Goal: Information Seeking & Learning: Learn about a topic

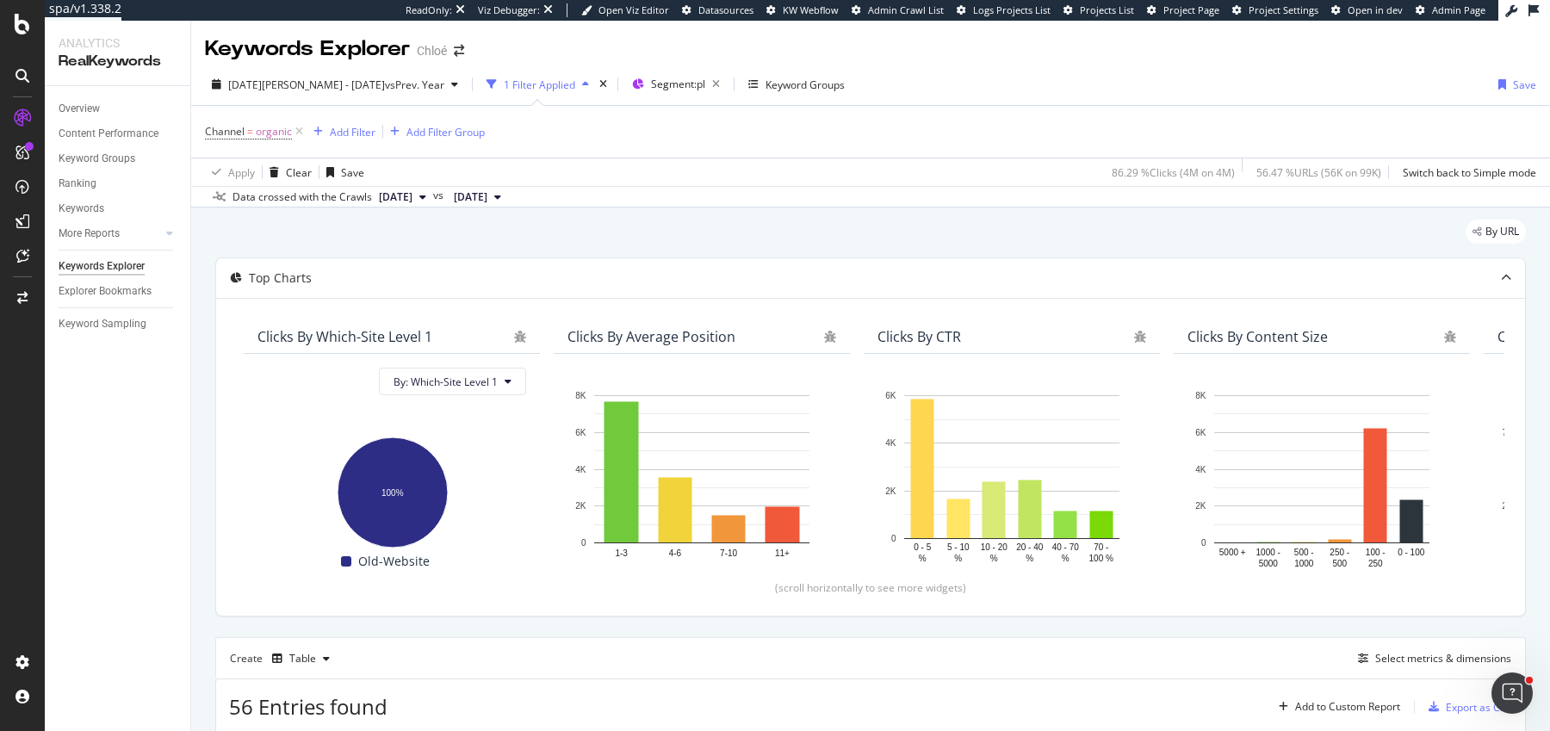
scroll to position [499, 0]
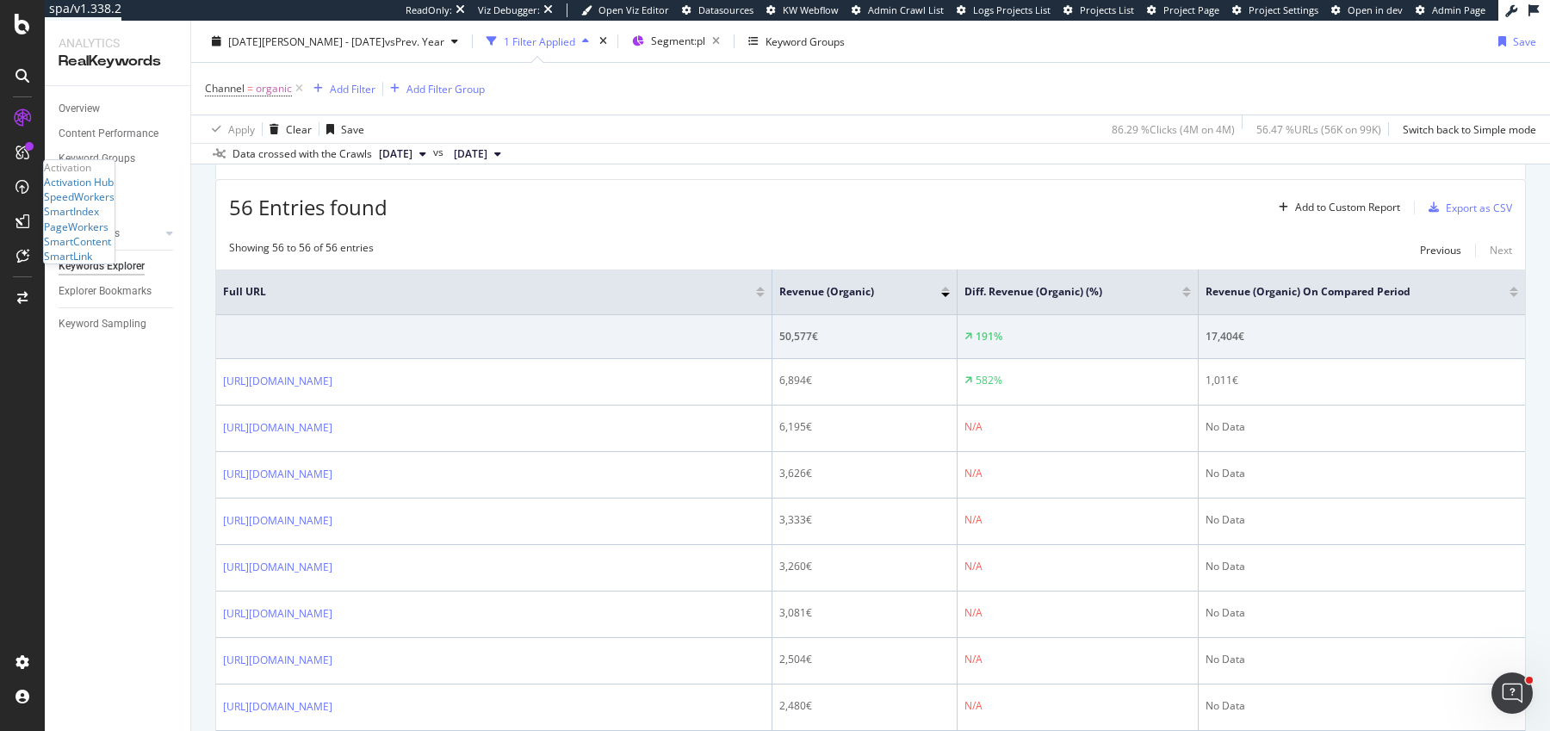
click at [85, 263] on div "Activation Hub SpeedWorkers SmartIndex PageWorkers SmartContent SmartLink" at bounding box center [79, 219] width 71 height 89
click at [85, 249] on div "SmartContent" at bounding box center [77, 241] width 67 height 15
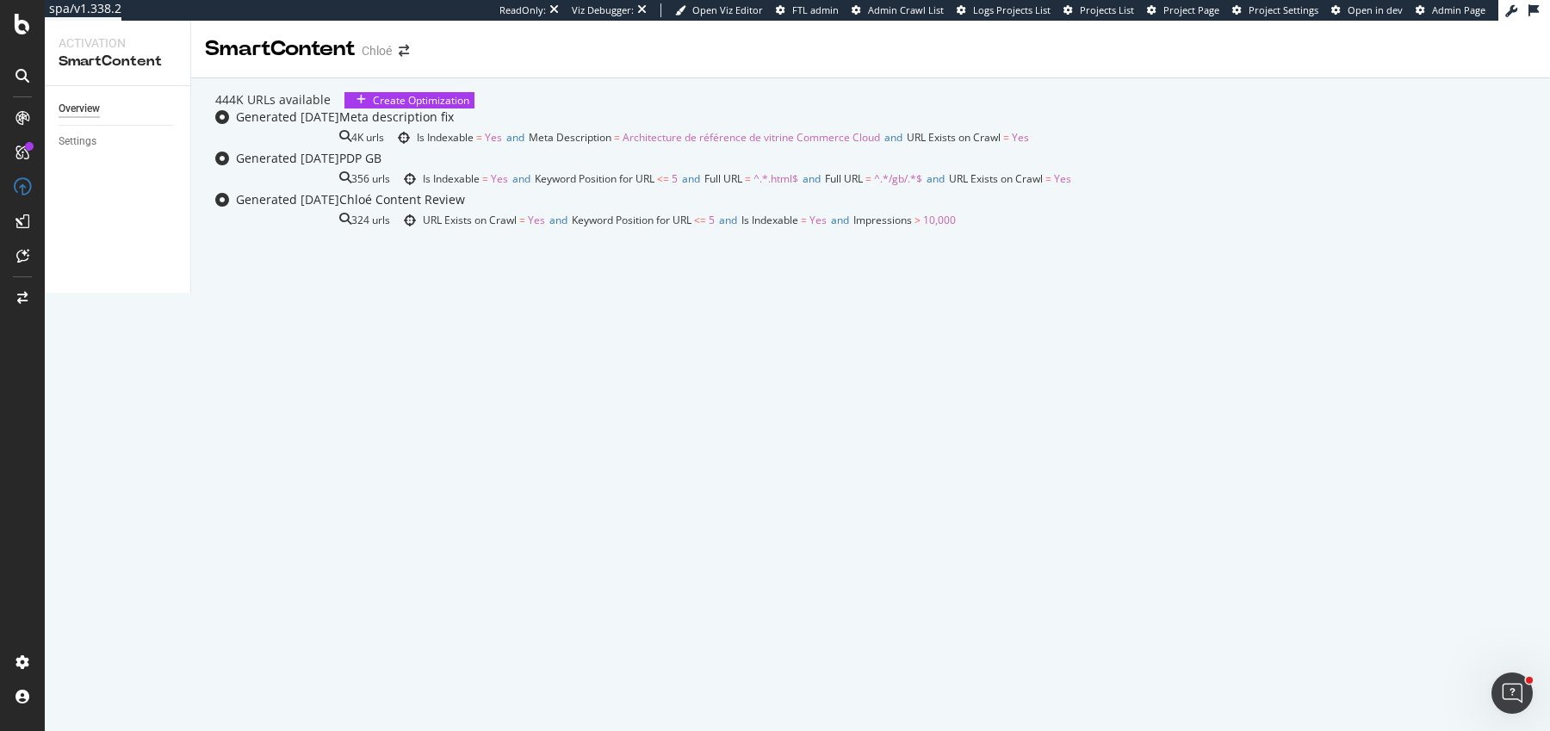
click at [667, 126] on div "Meta description fix" at bounding box center [684, 116] width 690 height 17
click at [103, 155] on div "ActionBoard" at bounding box center [73, 147] width 59 height 15
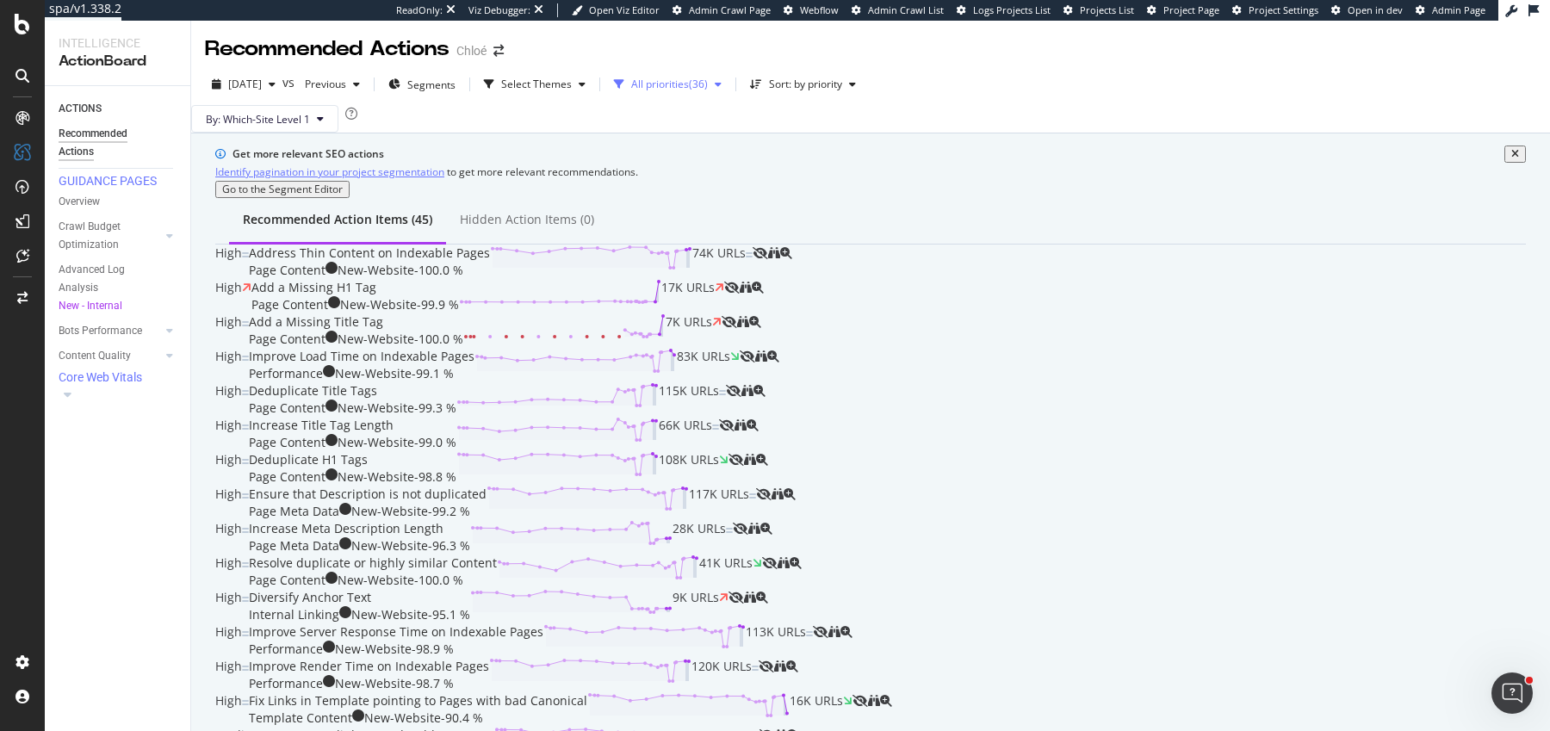
click at [689, 84] on div "All priorities" at bounding box center [660, 84] width 58 height 10
click at [572, 77] on div "Select Themes" at bounding box center [534, 84] width 115 height 26
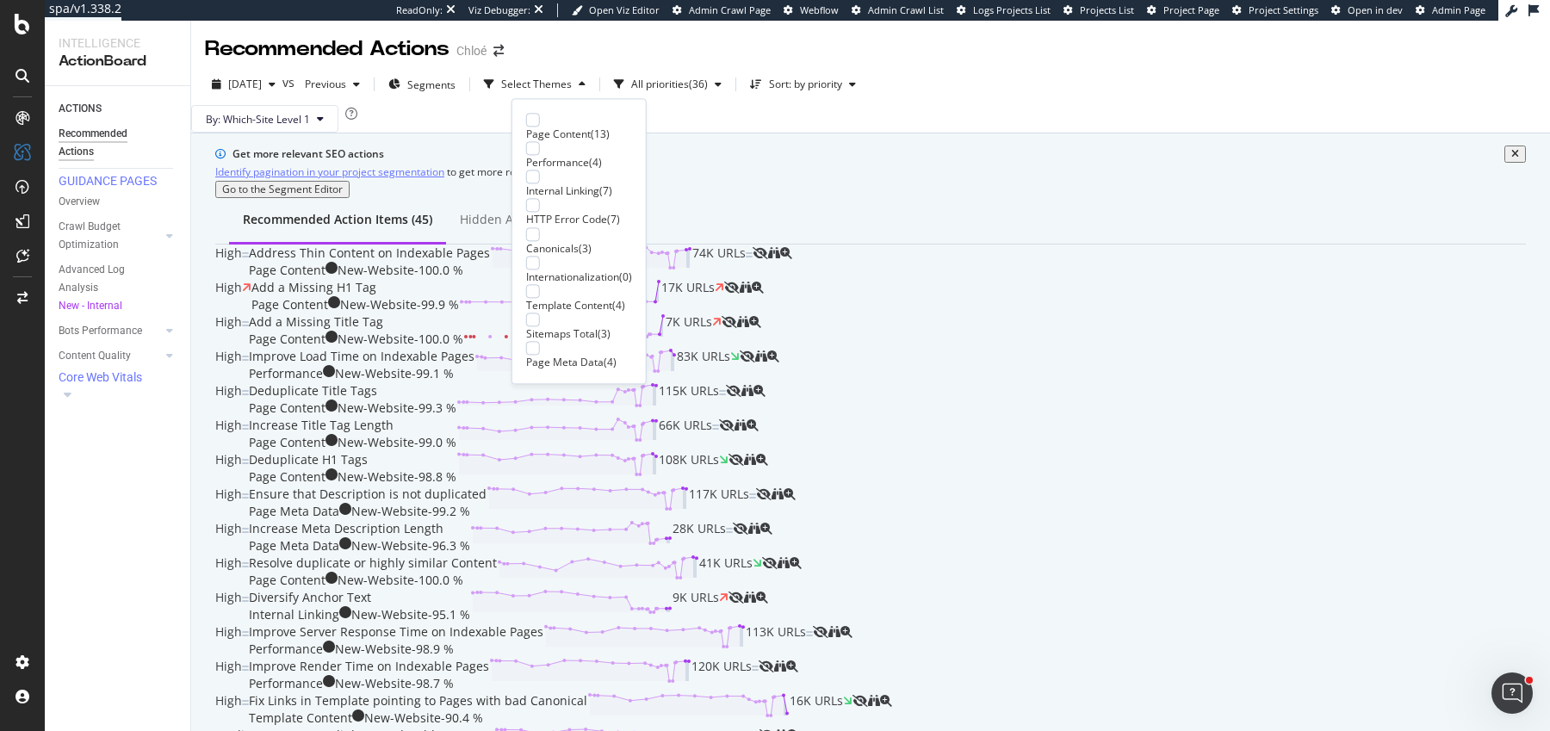
click at [539, 116] on div "Page Content ( 13 )" at bounding box center [579, 127] width 106 height 28
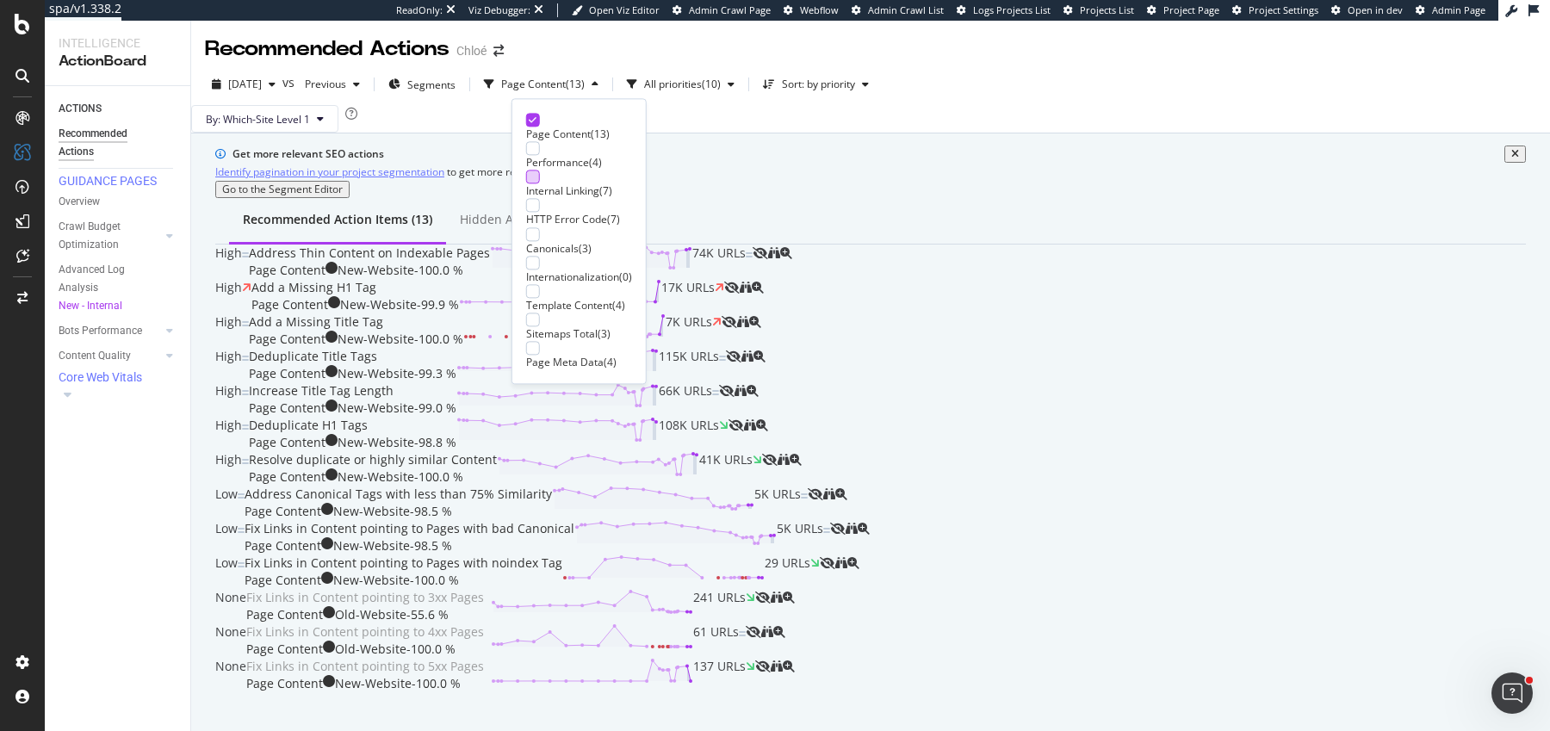
click at [536, 181] on div at bounding box center [533, 177] width 14 height 14
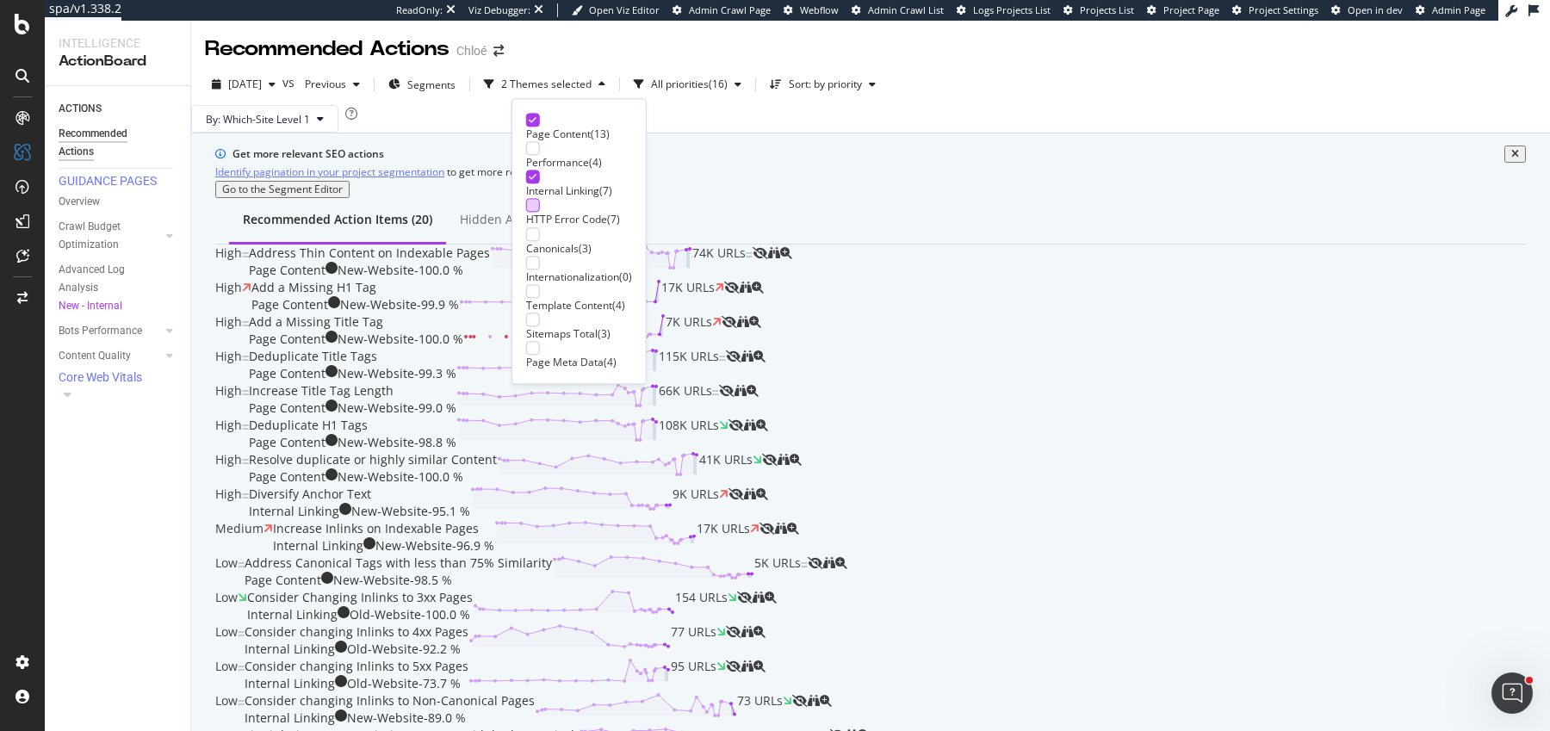
click at [536, 210] on div at bounding box center [533, 206] width 14 height 14
click at [532, 235] on div at bounding box center [533, 234] width 14 height 14
click at [532, 287] on div at bounding box center [533, 291] width 14 height 14
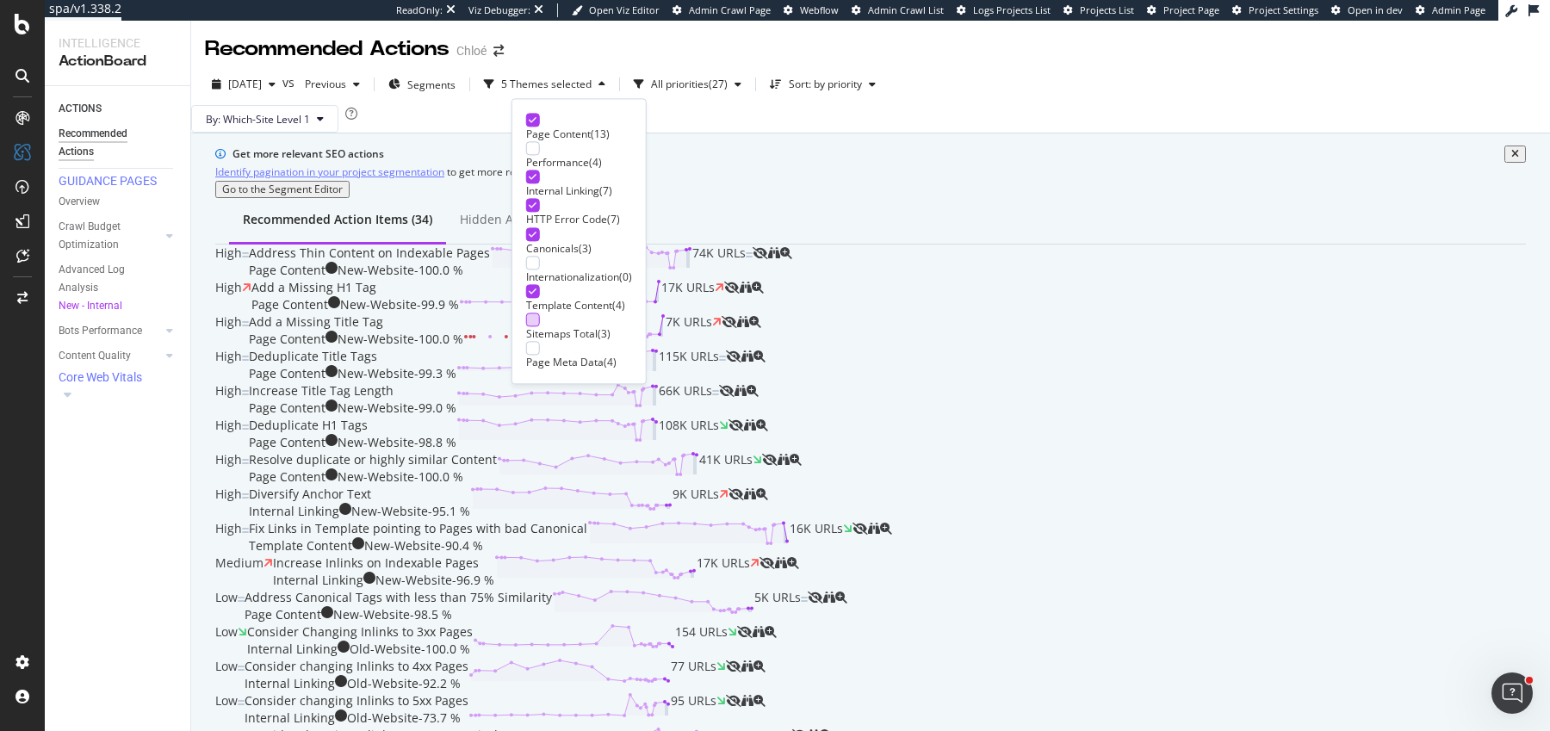
click at [539, 313] on div at bounding box center [579, 320] width 106 height 14
click at [537, 313] on div at bounding box center [533, 320] width 14 height 14
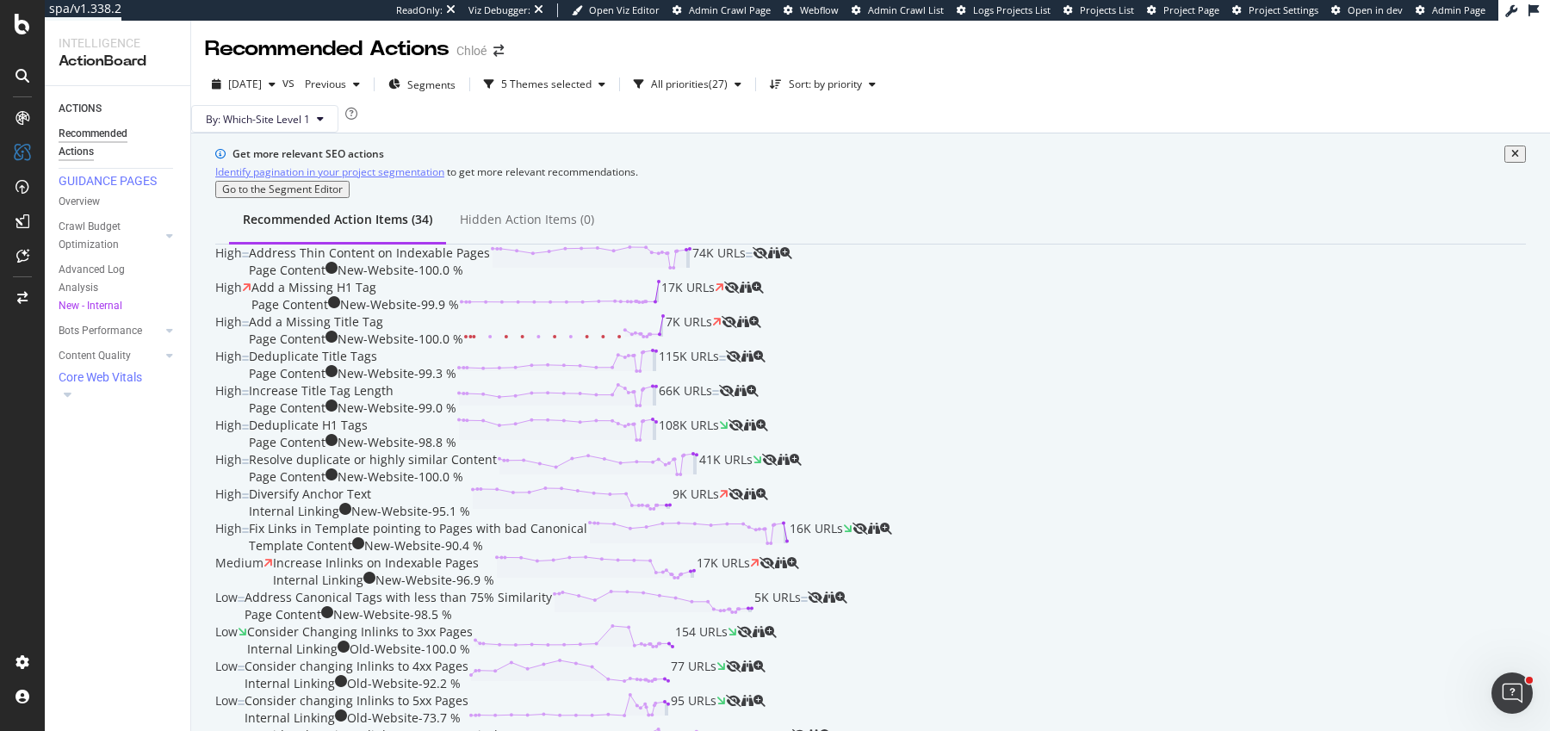
click at [818, 245] on div "Recommended Action Items (34) Hidden Action Items (0)" at bounding box center [870, 221] width 1311 height 46
click at [98, 195] on div "Overview SiteCrawler LogAnalyzer AI Analytics RealKeywords EngagementAnalytics" at bounding box center [96, 150] width 104 height 89
click at [100, 135] on div "SiteCrawler" at bounding box center [72, 128] width 56 height 15
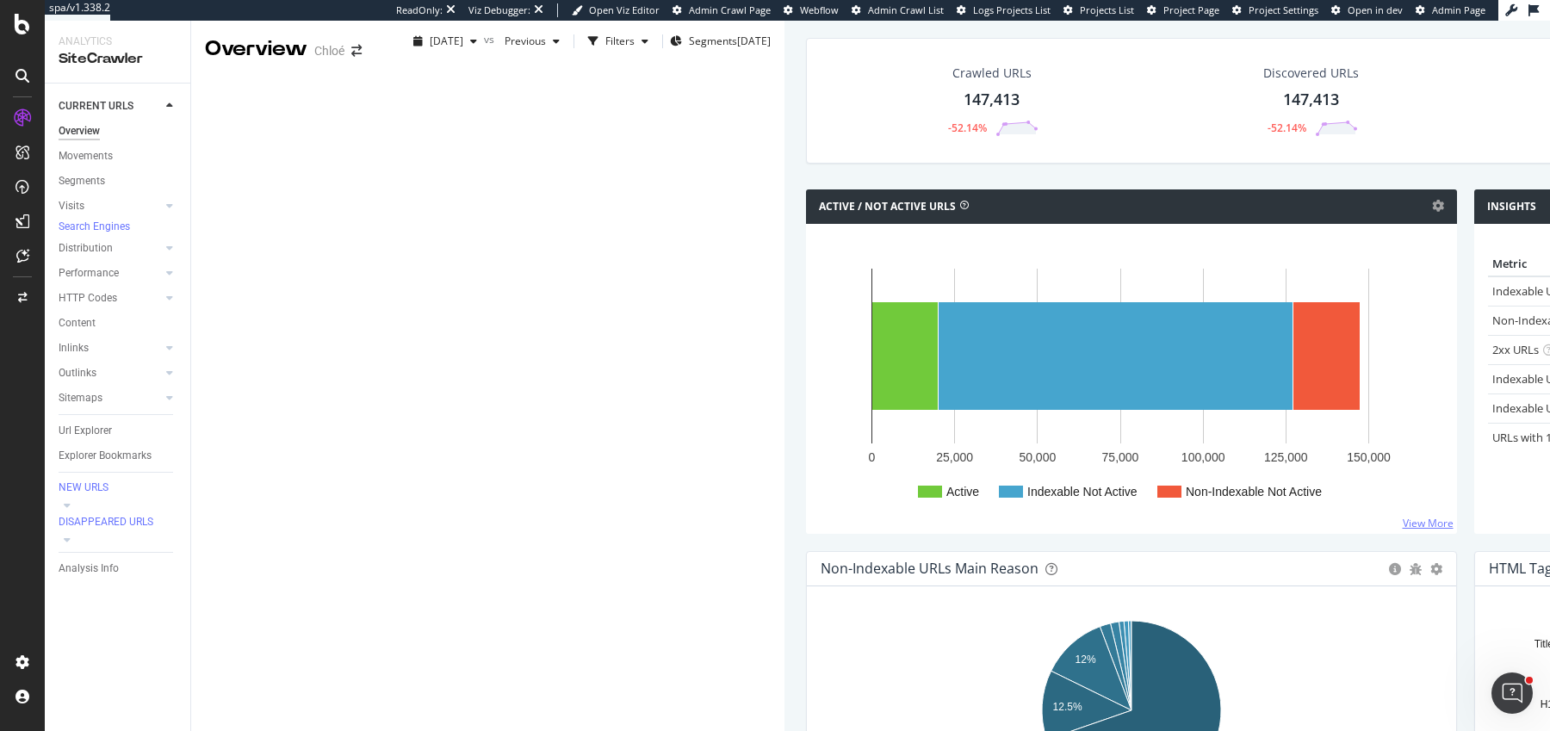
scroll to position [406, 0]
click at [79, 329] on div "Content" at bounding box center [77, 323] width 37 height 18
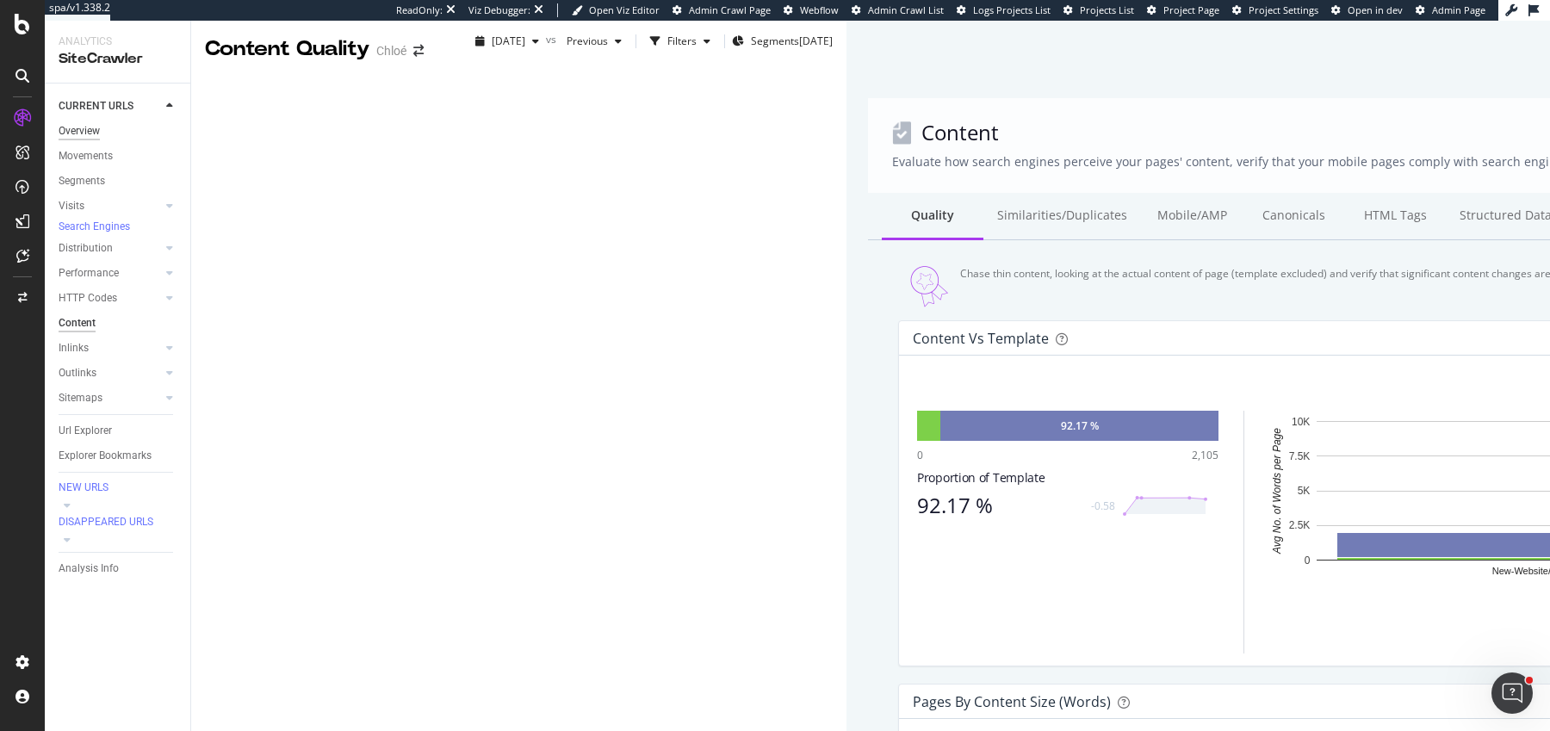
click at [81, 127] on div "Overview" at bounding box center [79, 131] width 41 height 18
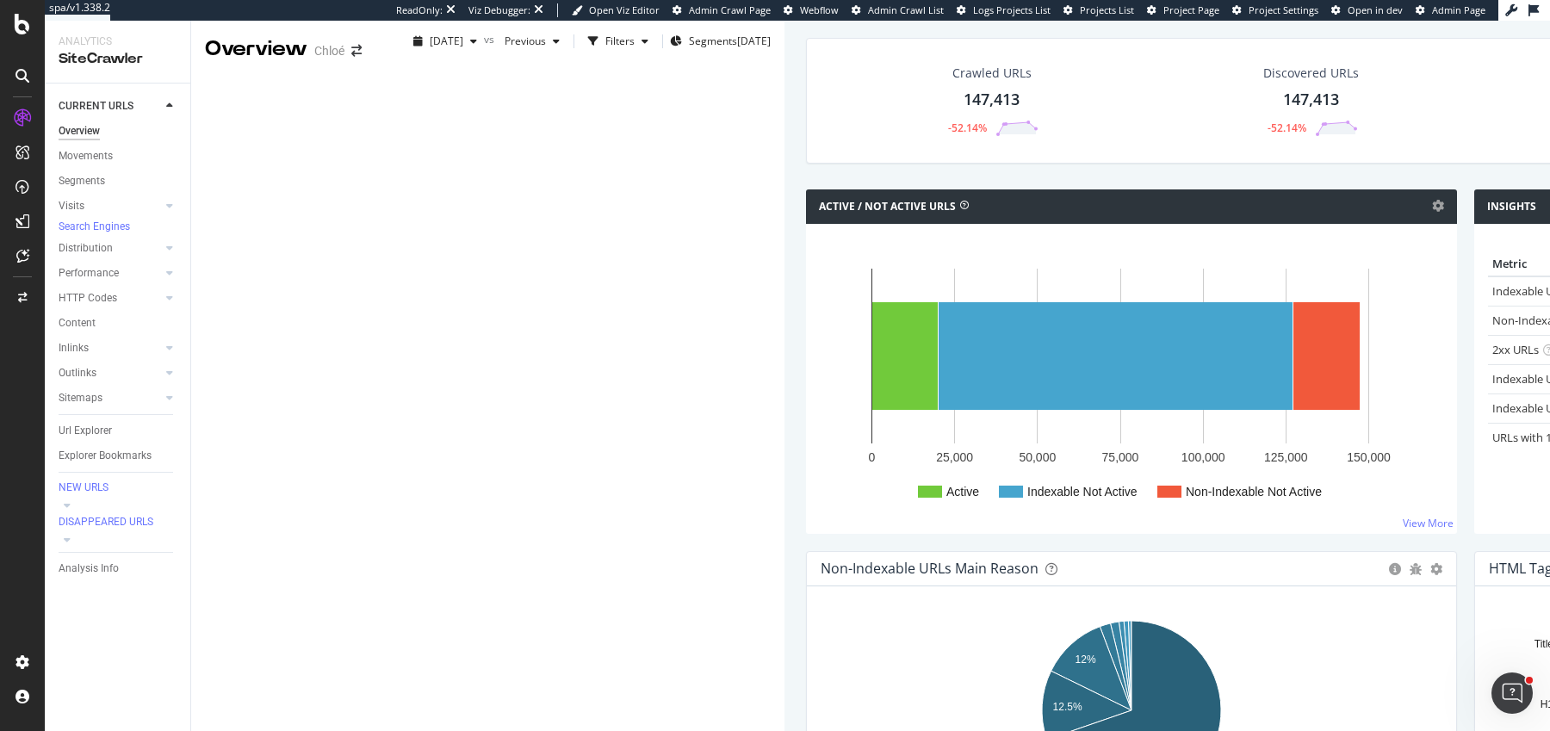
scroll to position [930, 0]
click at [430, 37] on span "[DATE]" at bounding box center [447, 41] width 34 height 15
click at [274, 97] on div "[DATE]" at bounding box center [287, 91] width 115 height 15
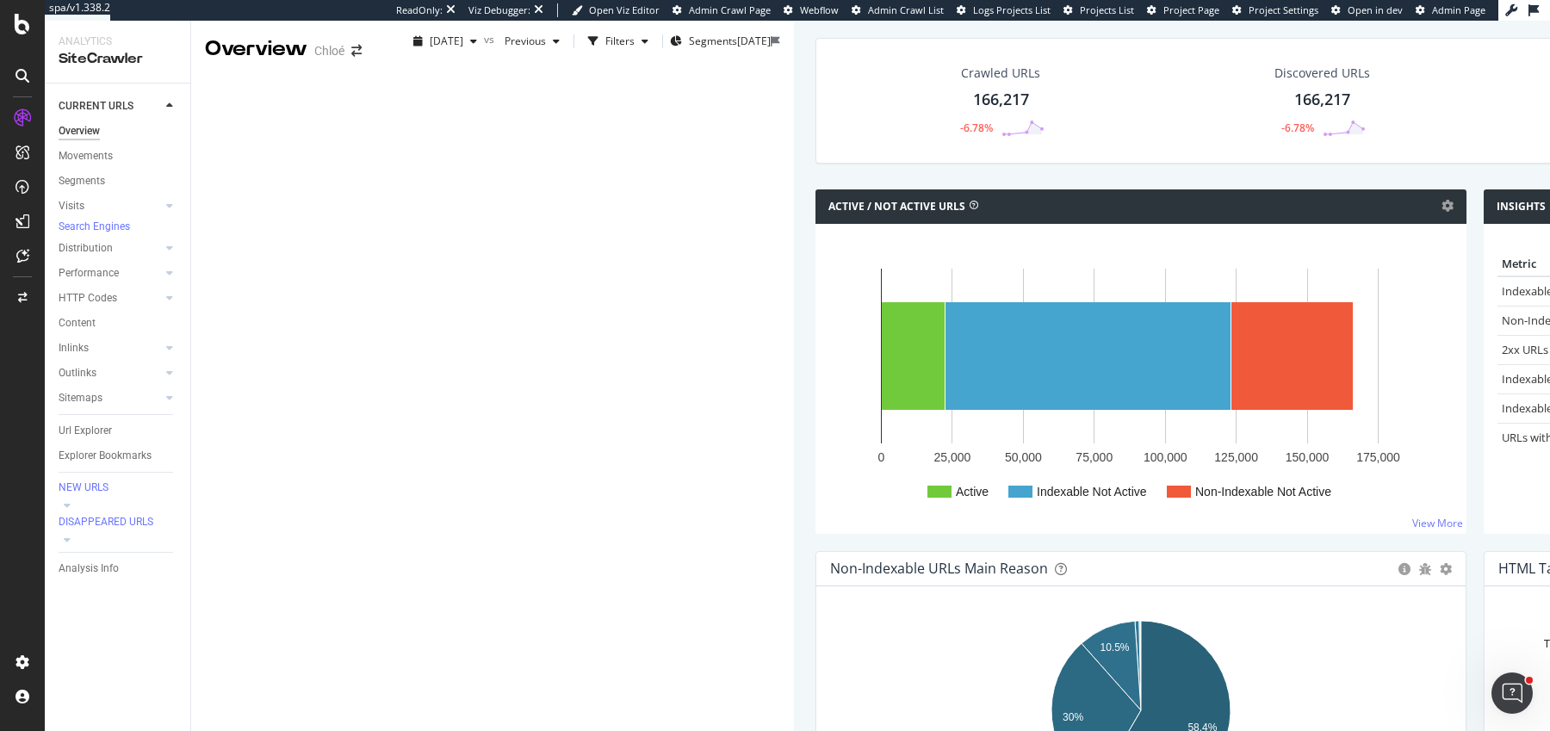
scroll to position [617, 0]
click at [430, 39] on span "[DATE]" at bounding box center [447, 41] width 34 height 15
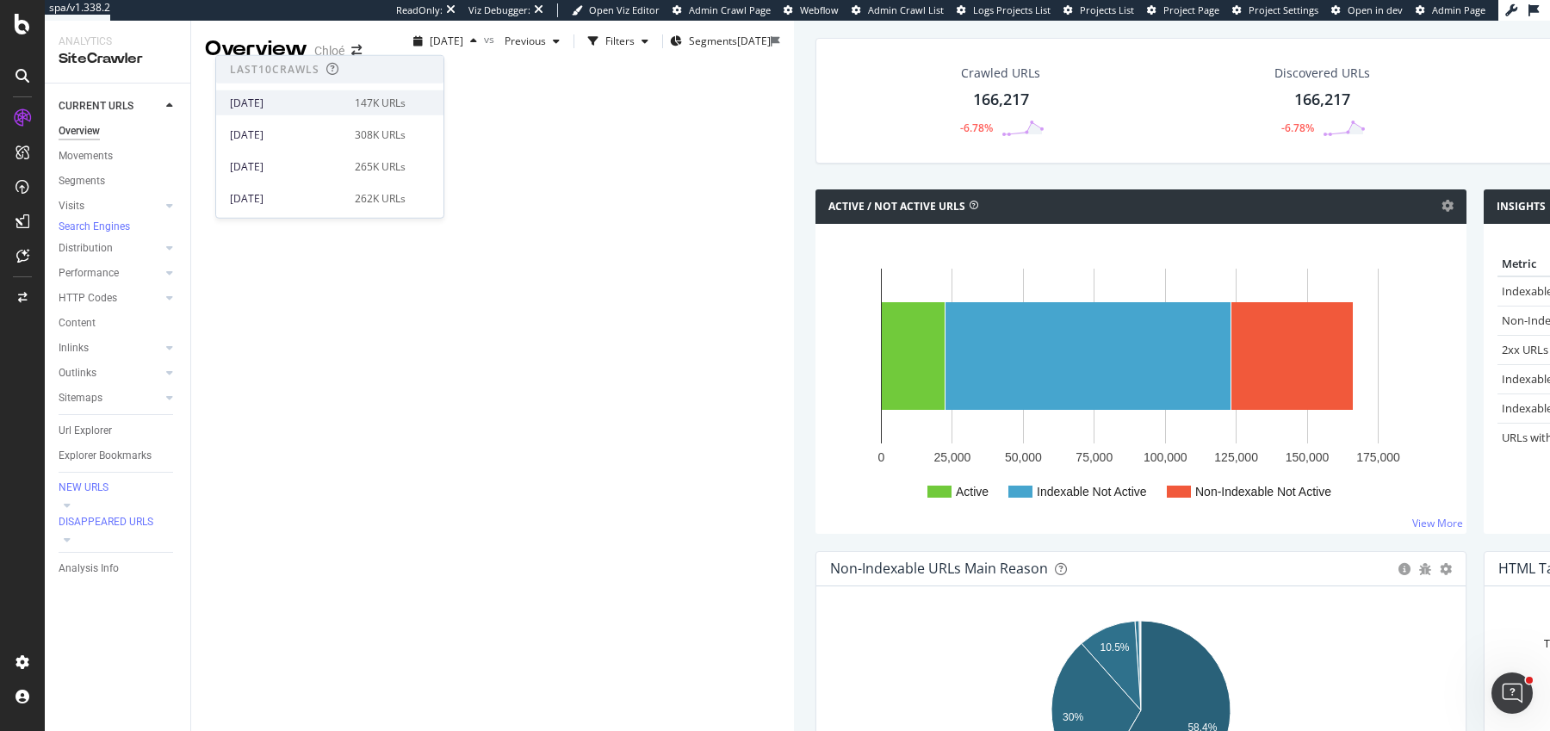
click at [276, 111] on div "[DATE] 147K URLs" at bounding box center [329, 102] width 227 height 25
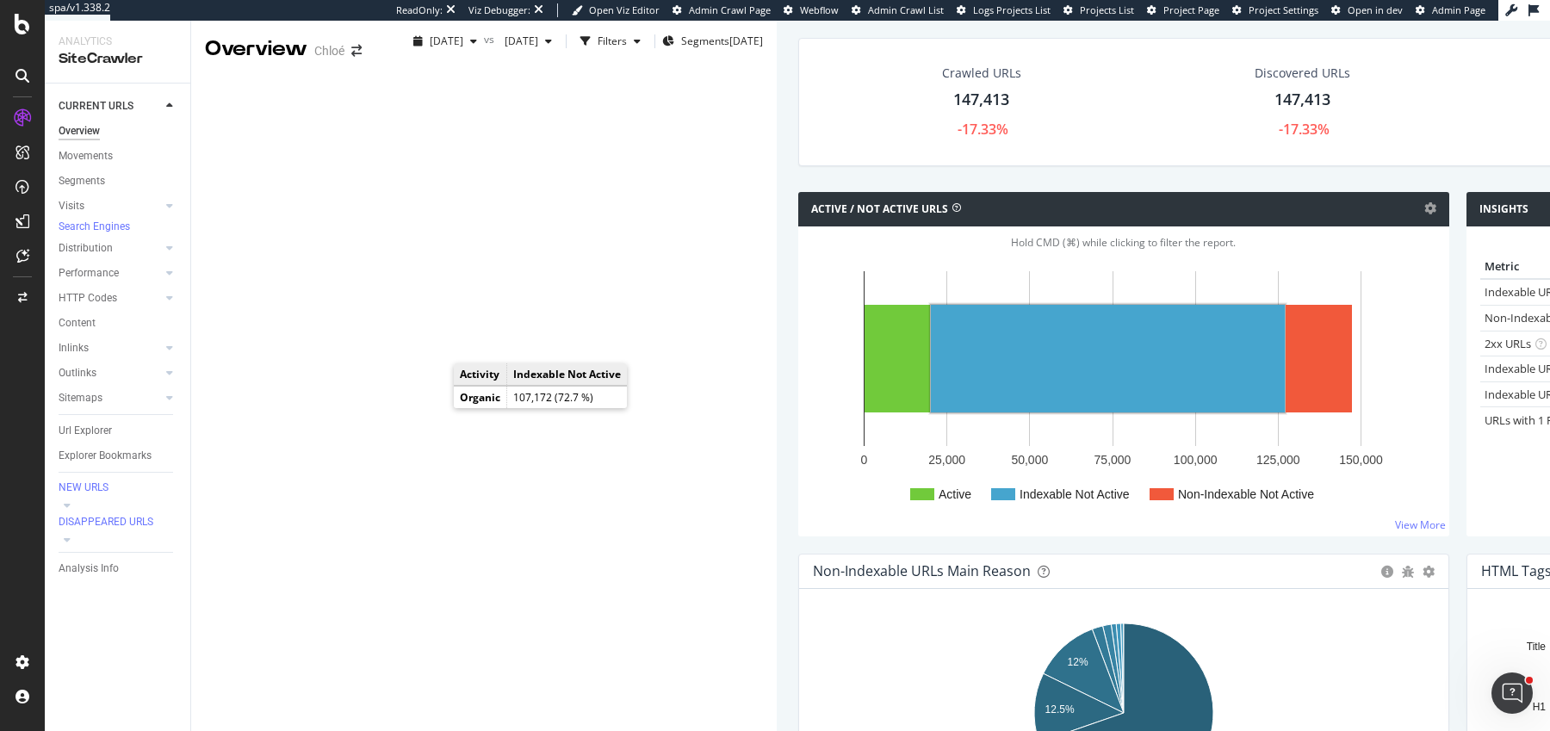
scroll to position [802, 0]
